Goal: Register for event/course

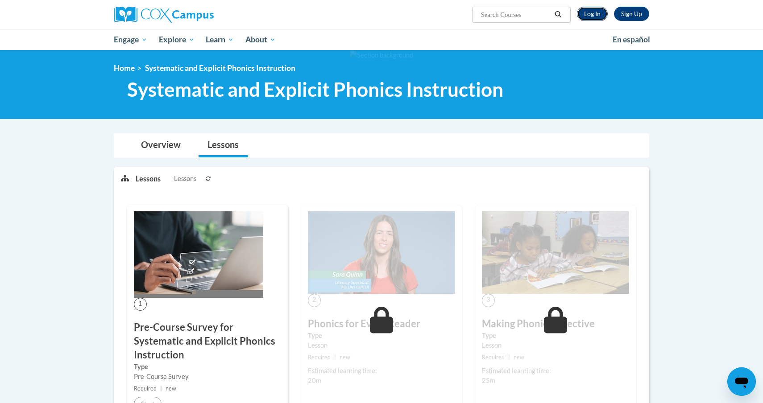
click at [594, 15] on link "Log In" at bounding box center [592, 14] width 31 height 14
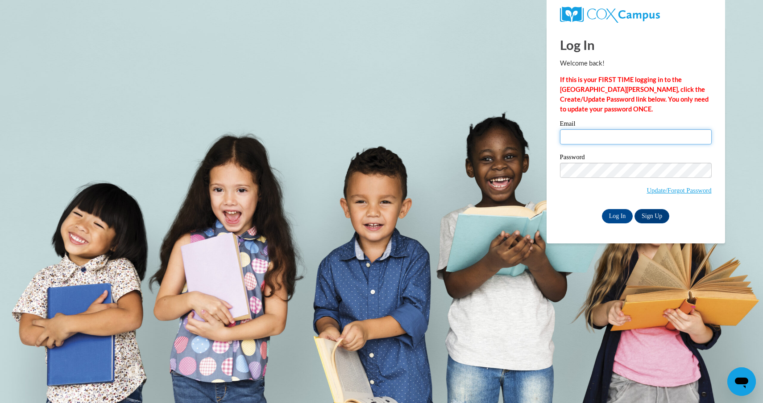
click at [589, 139] on input "Email" at bounding box center [636, 136] width 152 height 15
type input "walczaba@wauwatosa.k12.wi.us"
click at [613, 216] on input "Log In" at bounding box center [617, 216] width 31 height 14
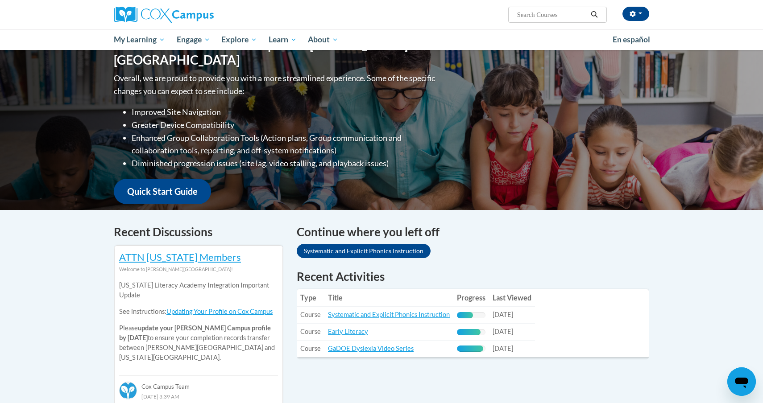
scroll to position [103, 0]
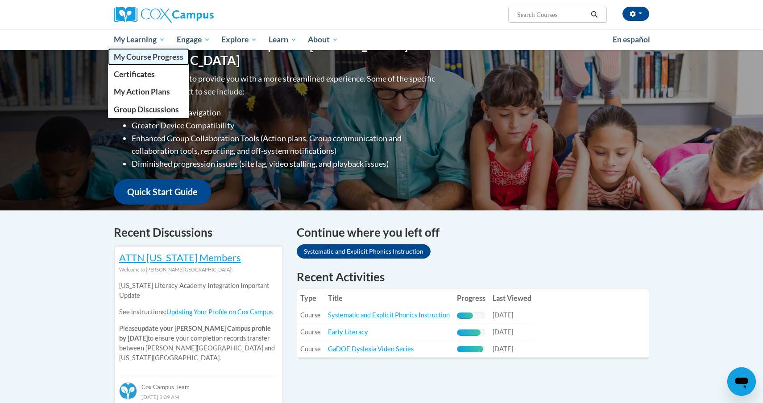
click at [138, 58] on span "My Course Progress" at bounding box center [149, 56] width 70 height 9
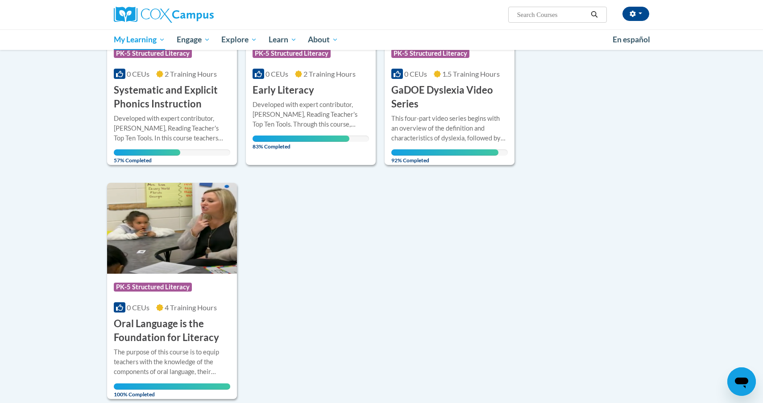
scroll to position [213, 0]
click at [318, 113] on div "Developed with expert contributor, Dr. Deborah Glaser, Reading Teacher's Top Te…" at bounding box center [311, 114] width 116 height 29
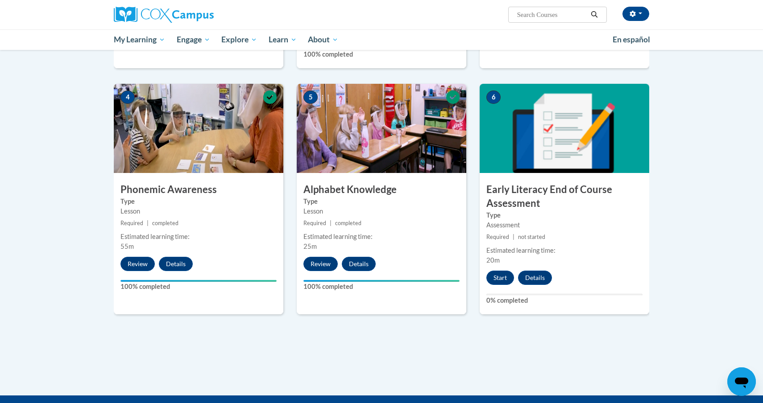
scroll to position [398, 0]
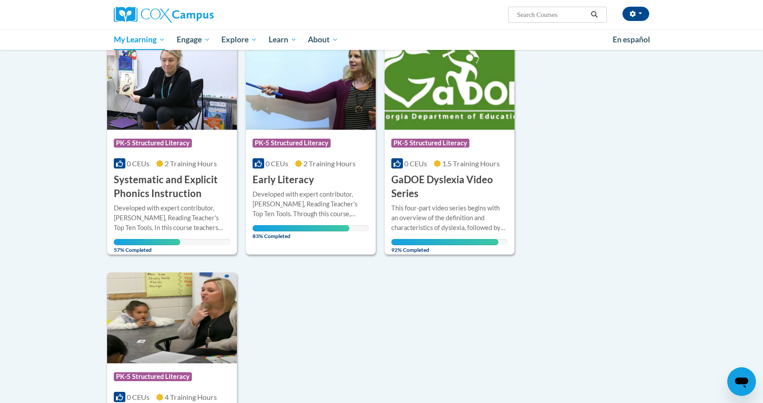
scroll to position [111, 0]
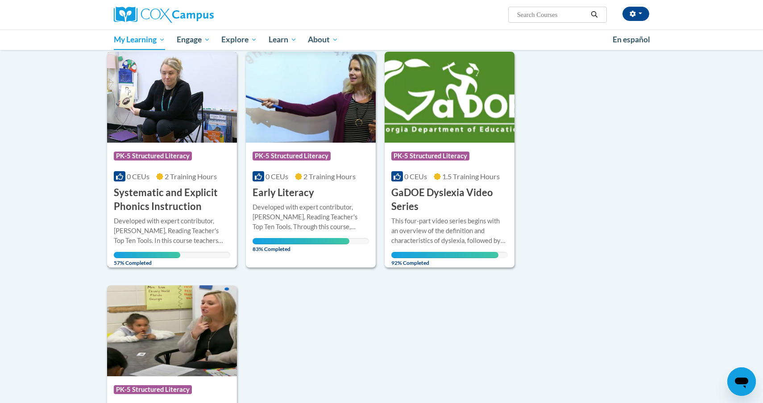
click at [202, 207] on h3 "Systematic and Explicit Phonics Instruction" at bounding box center [172, 200] width 116 height 28
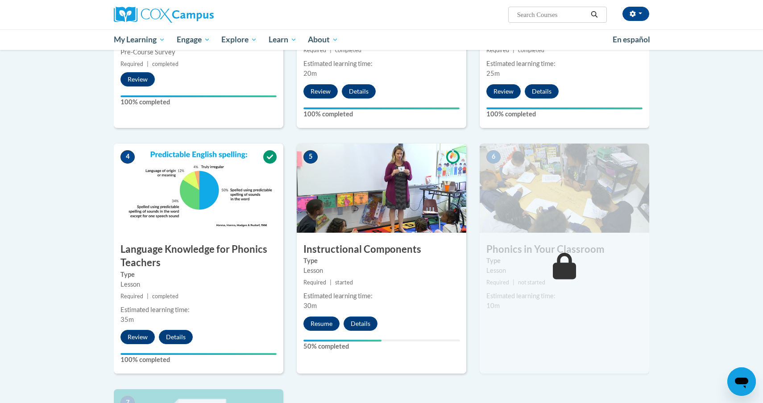
scroll to position [329, 0]
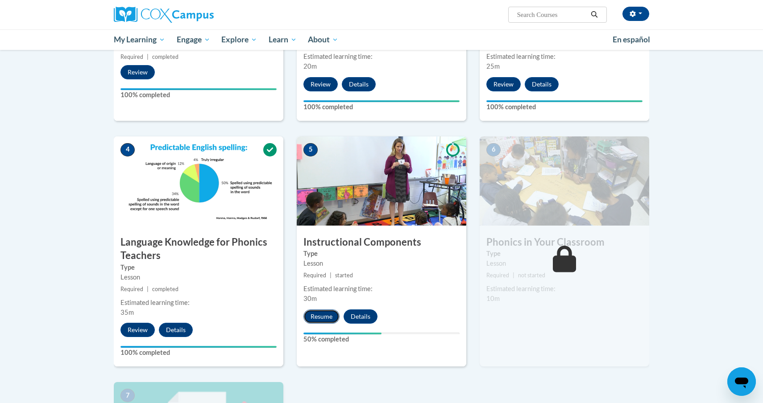
click at [319, 322] on button "Resume" at bounding box center [321, 317] width 36 height 14
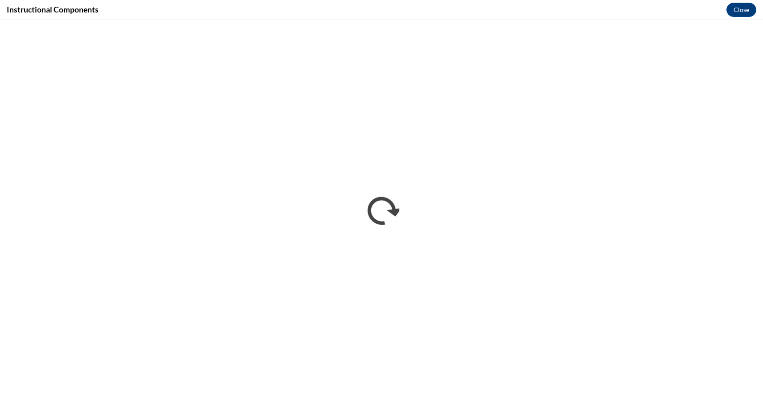
scroll to position [0, 0]
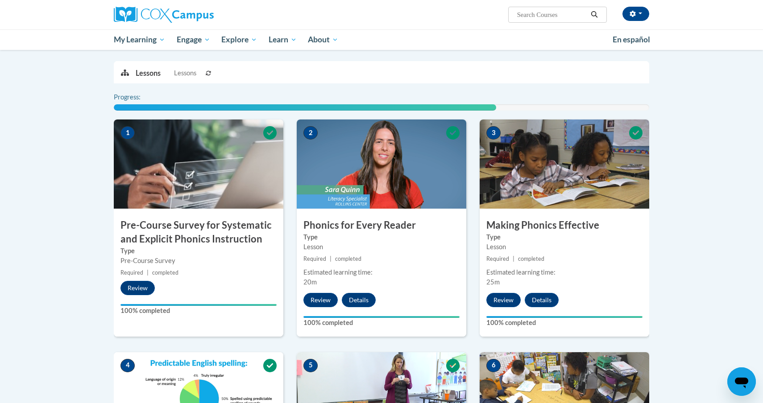
scroll to position [428, 0]
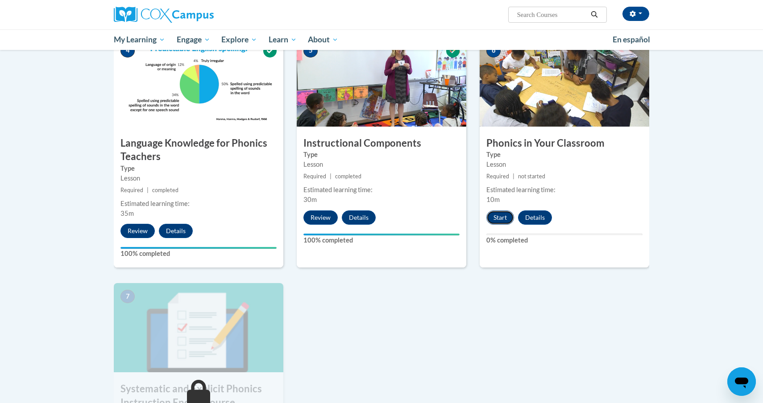
click at [502, 220] on button "Start" at bounding box center [500, 218] width 28 height 14
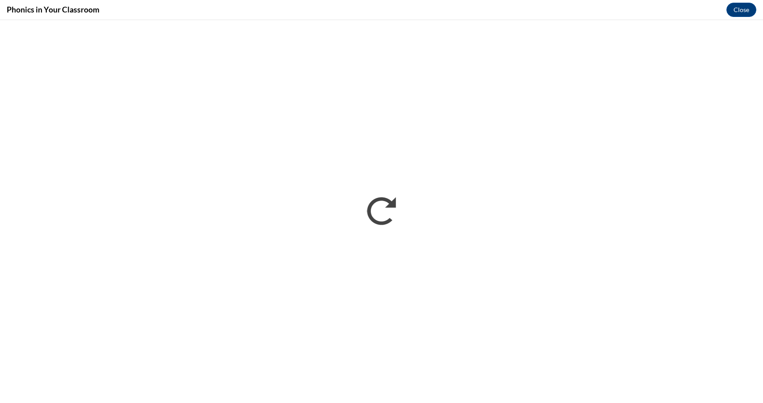
scroll to position [0, 0]
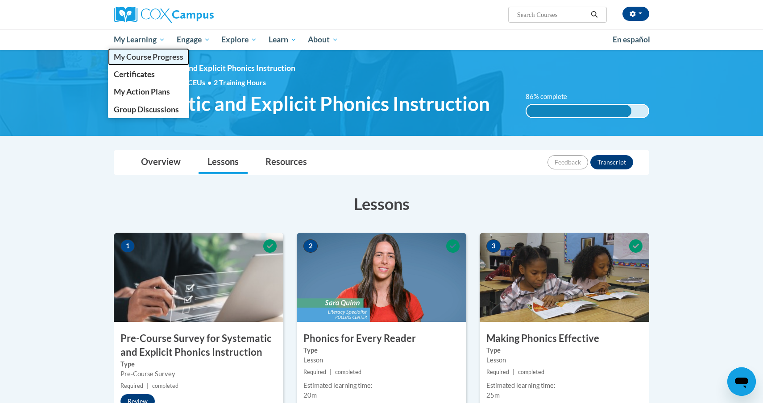
click at [147, 59] on span "My Course Progress" at bounding box center [149, 56] width 70 height 9
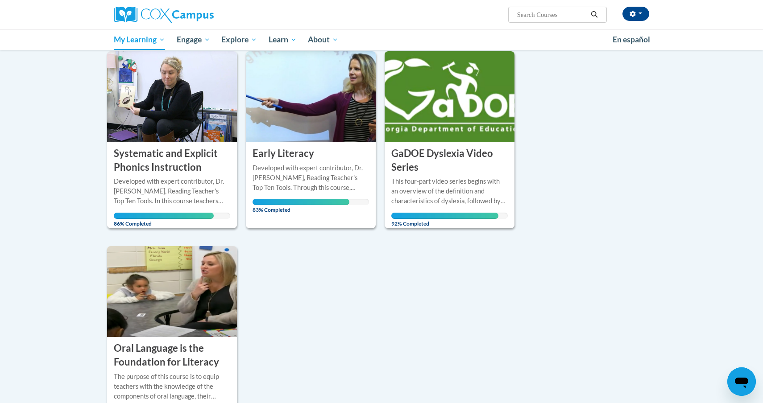
scroll to position [113, 0]
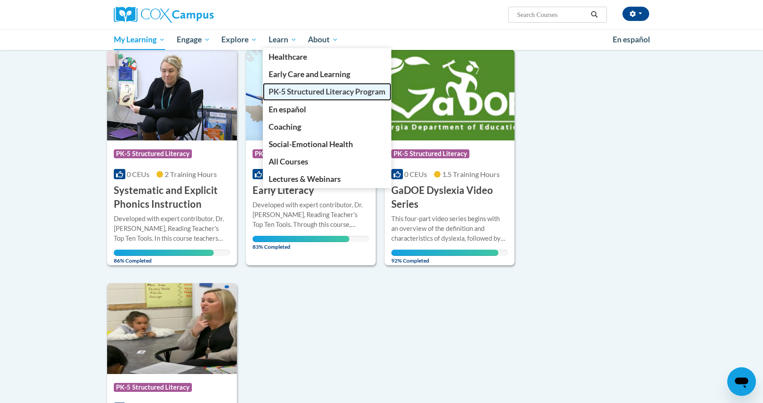
click at [287, 94] on span "PK-5 Structured Literacy Program" at bounding box center [327, 91] width 117 height 9
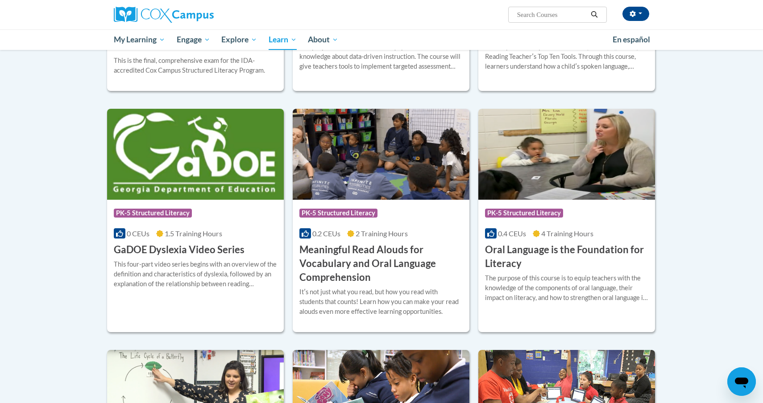
scroll to position [465, 0]
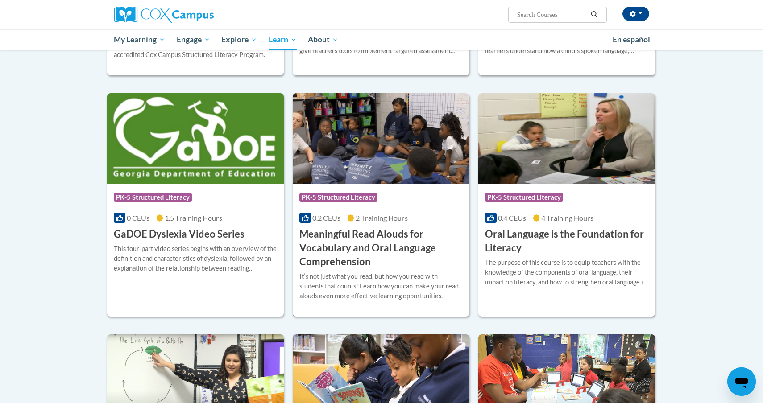
click at [344, 232] on h3 "Meaningful Read Alouds for Vocabulary and Oral Language Comprehension" at bounding box center [380, 248] width 163 height 41
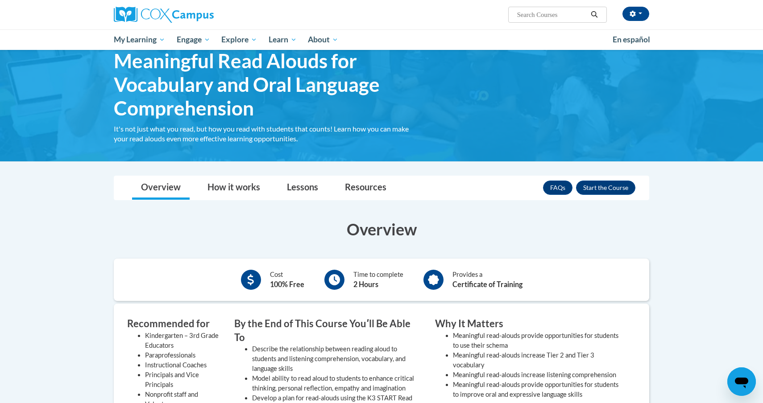
scroll to position [68, 0]
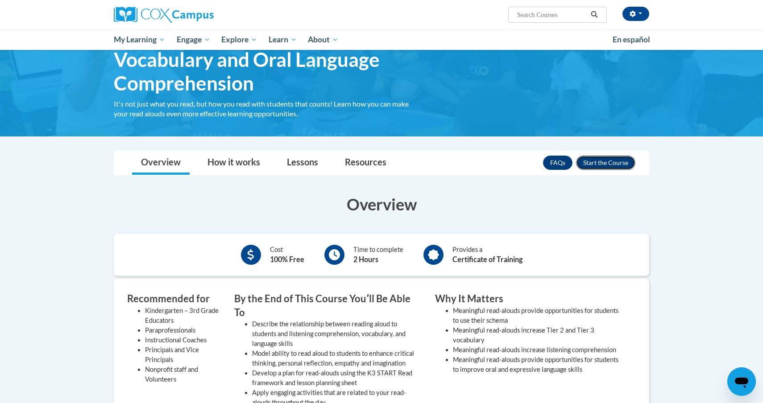
click at [602, 170] on button "Enroll" at bounding box center [605, 163] width 59 height 14
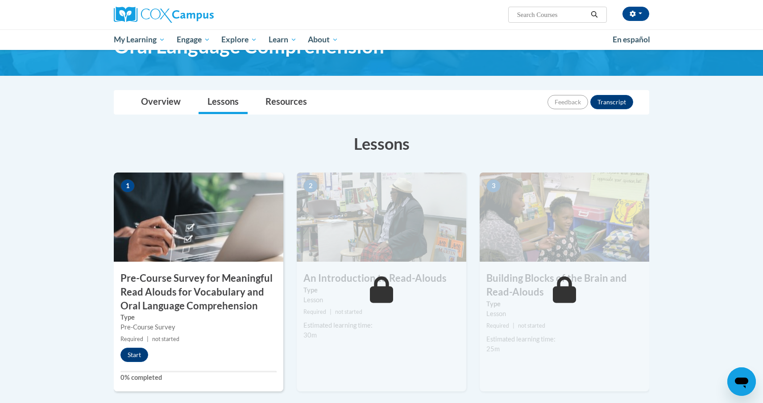
scroll to position [108, 0]
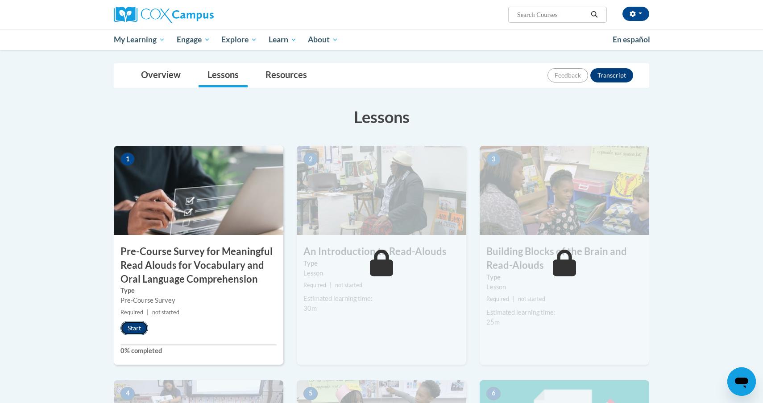
click at [137, 329] on button "Start" at bounding box center [134, 328] width 28 height 14
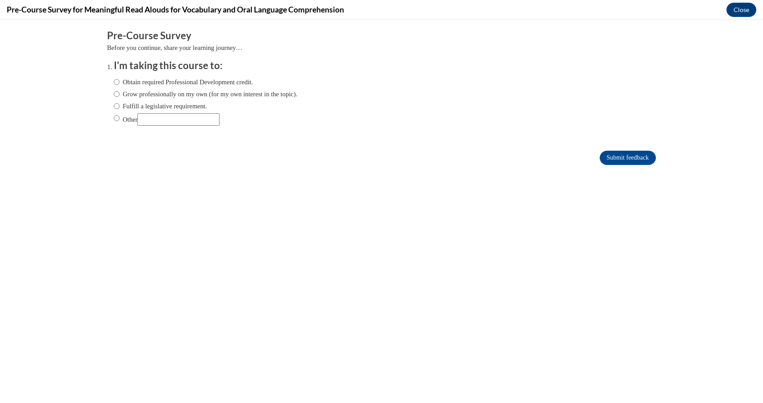
scroll to position [0, 0]
click at [176, 96] on label "Grow professionally on my own (for my own interest in the topic)." at bounding box center [206, 94] width 184 height 10
click at [120, 96] on input "Grow professionally on my own (for my own interest in the topic)." at bounding box center [117, 94] width 6 height 10
radio input "true"
click at [177, 83] on label "Obtain required Professional Development credit." at bounding box center [183, 82] width 139 height 10
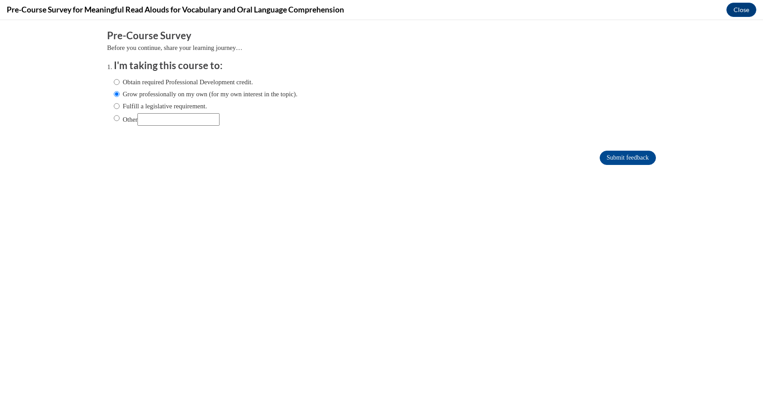
click at [120, 83] on input "Obtain required Professional Development credit." at bounding box center [117, 82] width 6 height 10
radio input "true"
click at [622, 158] on input "Submit feedback" at bounding box center [628, 158] width 56 height 14
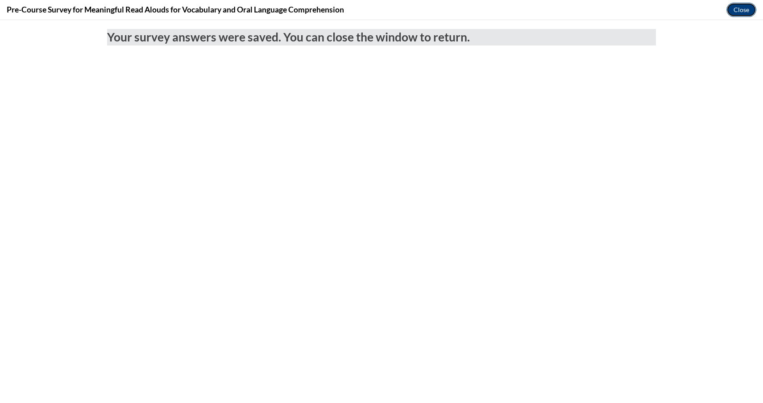
click at [732, 14] on button "Close" at bounding box center [741, 10] width 30 height 14
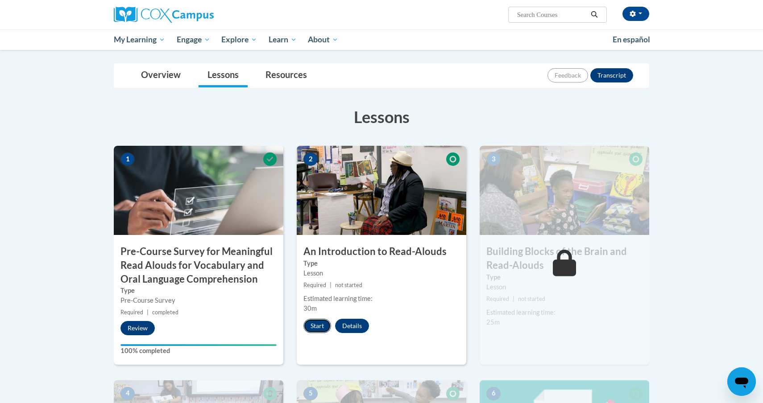
click at [316, 323] on button "Start" at bounding box center [317, 326] width 28 height 14
